Goal: Transaction & Acquisition: Purchase product/service

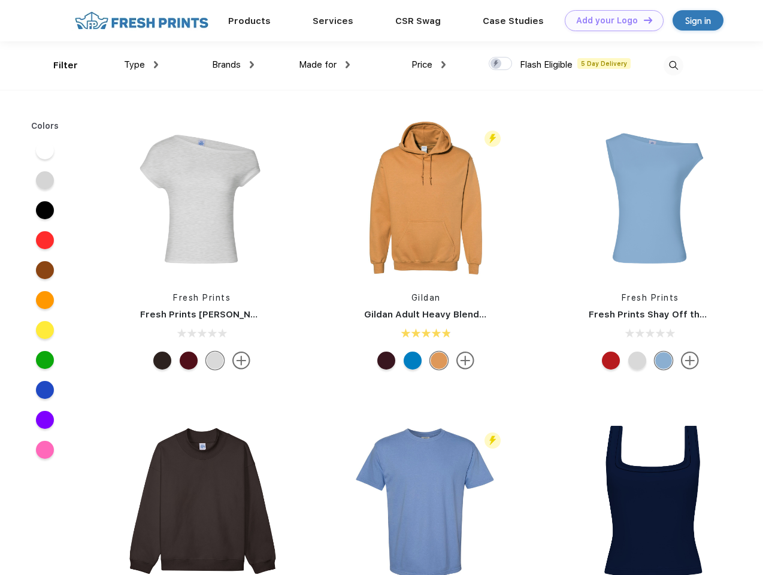
click at [610, 20] on link "Add your Logo Design Tool" at bounding box center [614, 20] width 99 height 21
click at [0, 0] on div "Design Tool" at bounding box center [0, 0] width 0 height 0
click at [643, 20] on link "Add your Logo Design Tool" at bounding box center [614, 20] width 99 height 21
click at [58, 65] on div "Filter" at bounding box center [65, 66] width 25 height 14
click at [141, 65] on span "Type" at bounding box center [134, 64] width 21 height 11
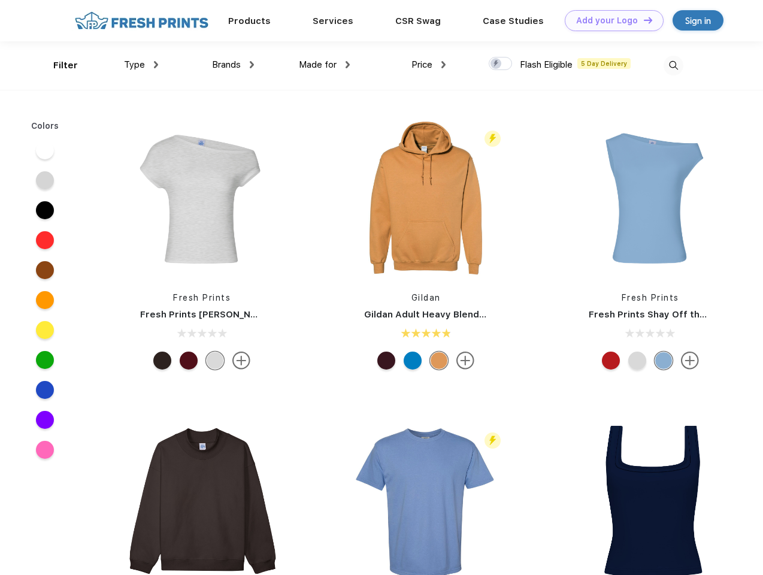
click at [233, 65] on span "Brands" at bounding box center [226, 64] width 29 height 11
click at [325, 65] on span "Made for" at bounding box center [318, 64] width 38 height 11
click at [429, 65] on span "Price" at bounding box center [422, 64] width 21 height 11
click at [501, 64] on div at bounding box center [500, 63] width 23 height 13
click at [497, 64] on input "checkbox" at bounding box center [493, 60] width 8 height 8
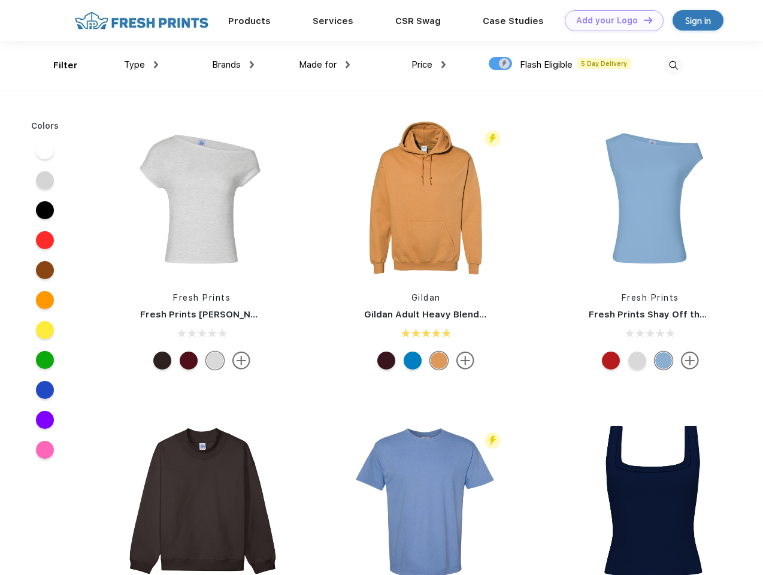
click at [673, 65] on img at bounding box center [674, 66] width 20 height 20
